Goal: Find specific page/section: Find specific page/section

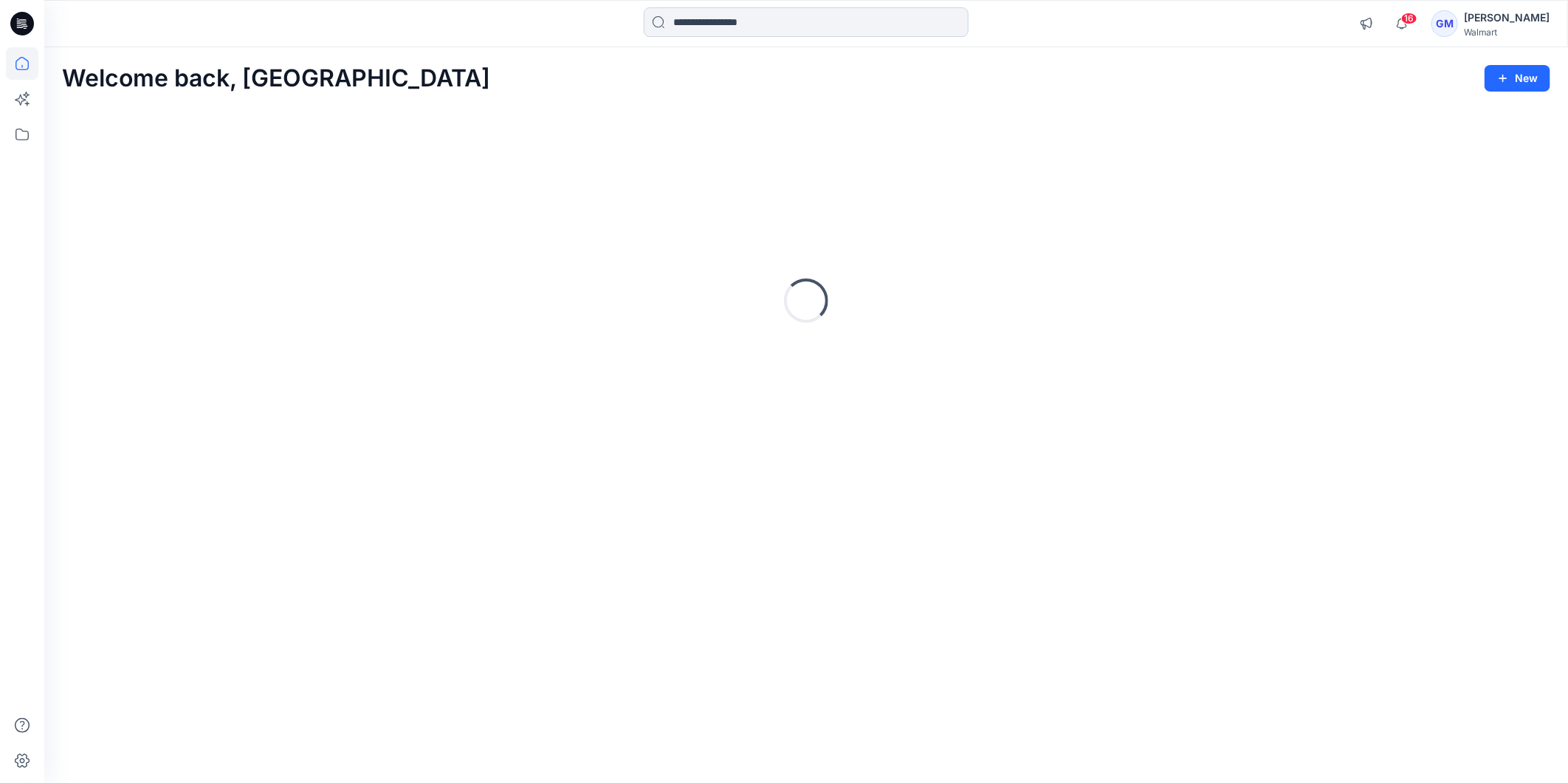
click at [713, 22] on input at bounding box center [806, 22] width 324 height 30
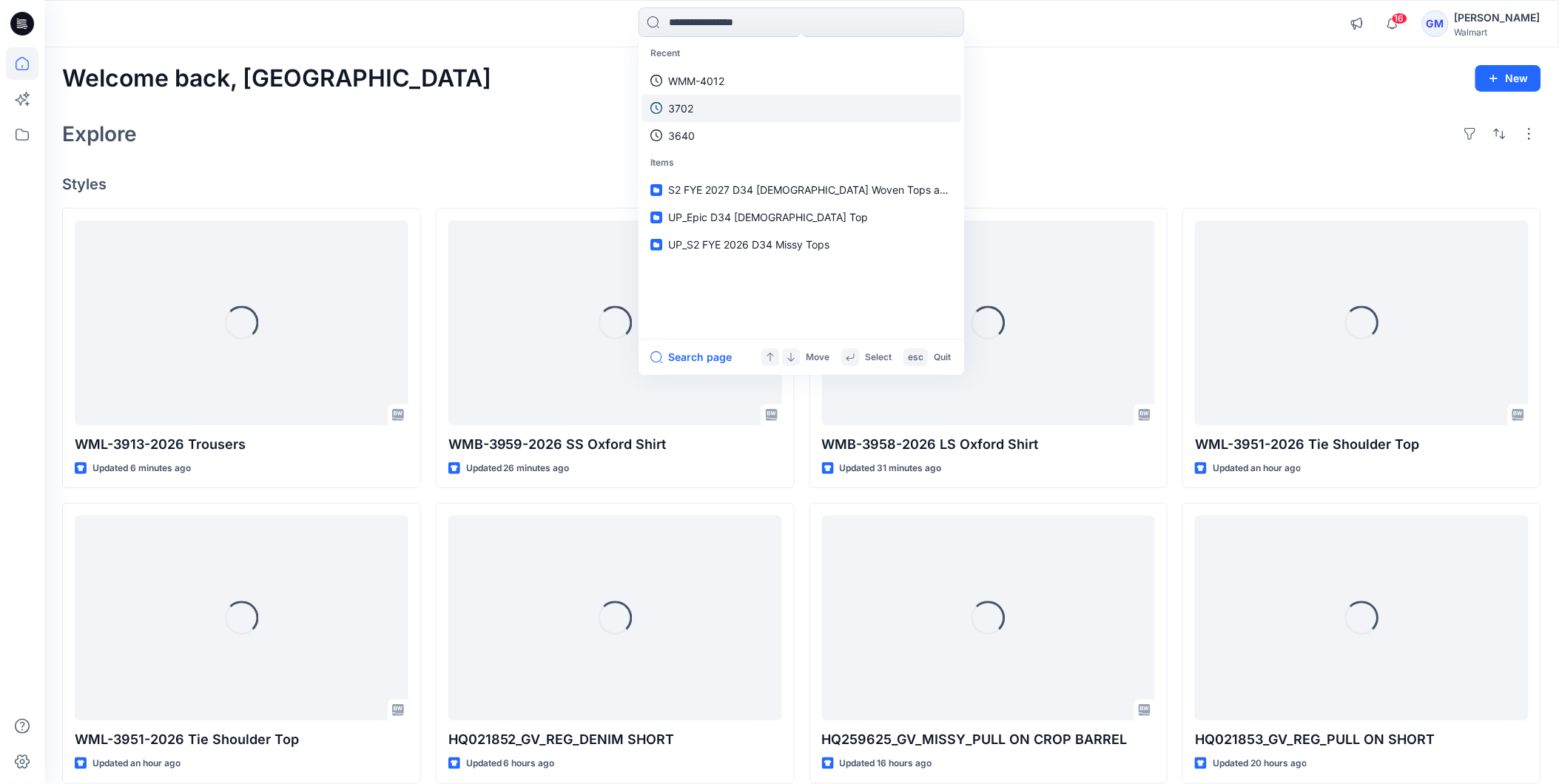
click at [697, 106] on link "3702" at bounding box center [802, 108] width 320 height 28
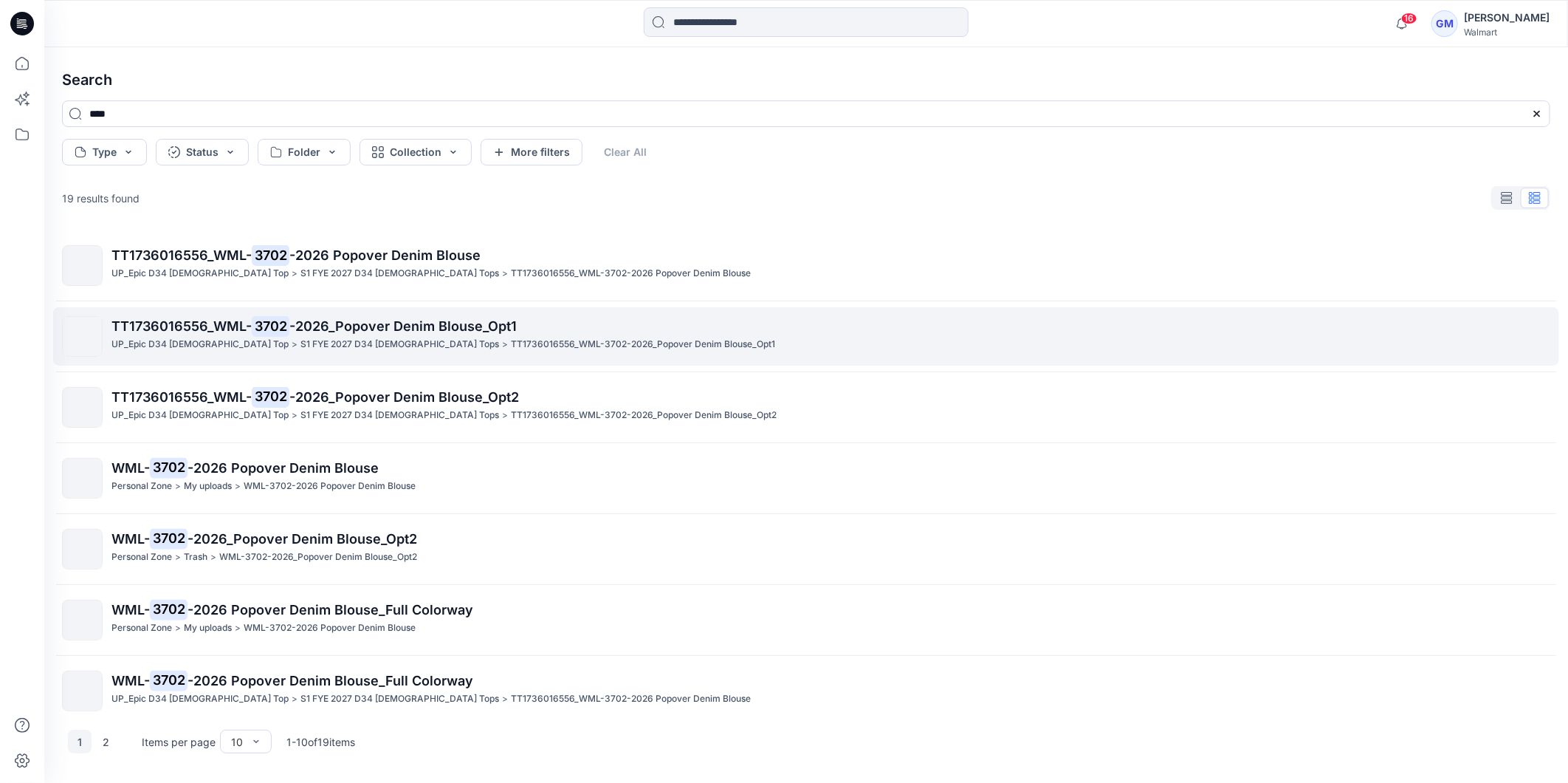
click at [292, 347] on p ">" at bounding box center [295, 344] width 6 height 16
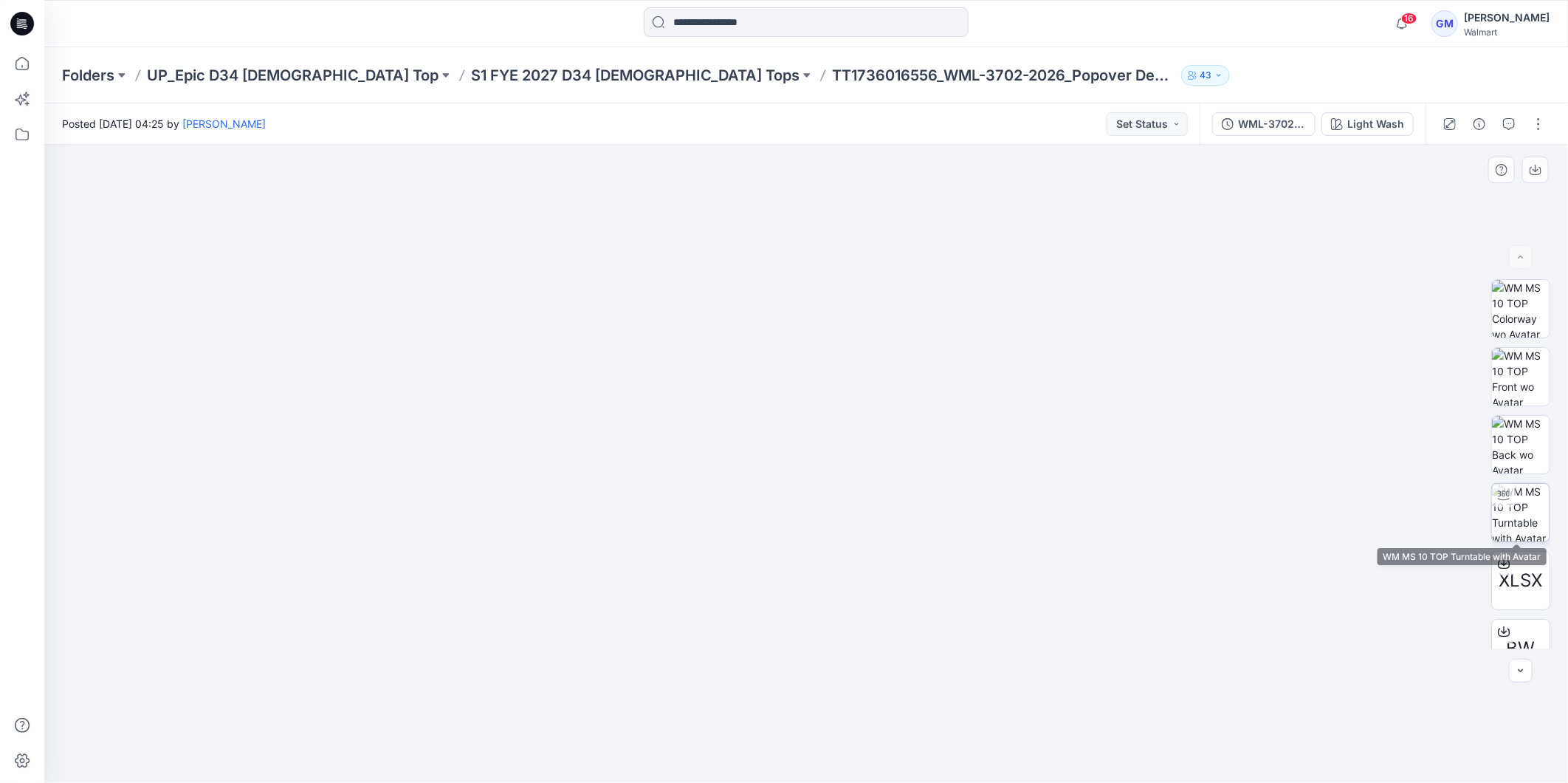
click at [1520, 500] on img at bounding box center [1520, 512] width 57 height 57
drag, startPoint x: 970, startPoint y: 748, endPoint x: 759, endPoint y: 741, distance: 211.1
click at [757, 743] on icon at bounding box center [808, 739] width 447 height 55
